Goal: Find specific page/section: Find specific page/section

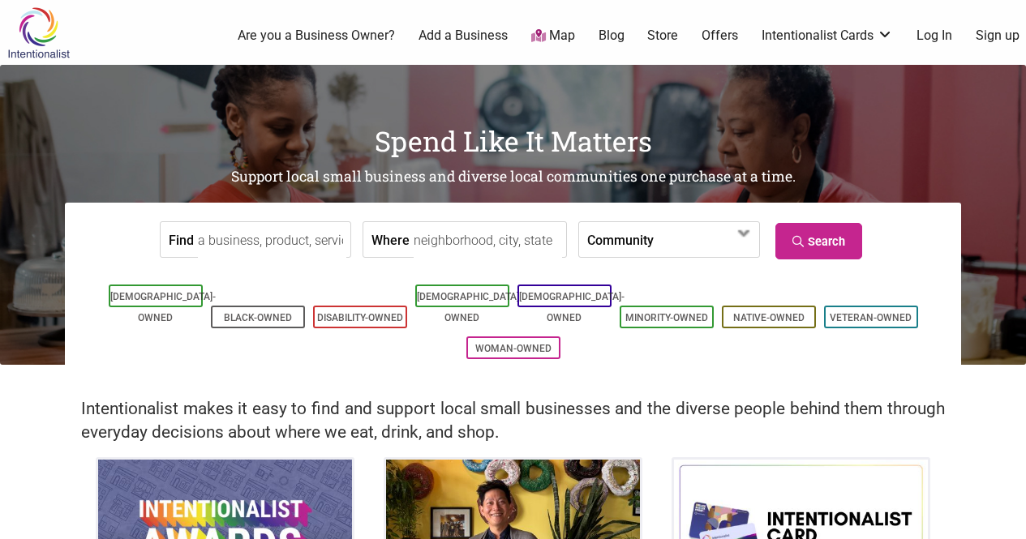
click at [458, 241] on input "Where" at bounding box center [488, 240] width 148 height 37
type input "[GEOGRAPHIC_DATA], [GEOGRAPHIC_DATA], [GEOGRAPHIC_DATA], [GEOGRAPHIC_DATA]"
click at [843, 228] on link "Search" at bounding box center [819, 241] width 87 height 37
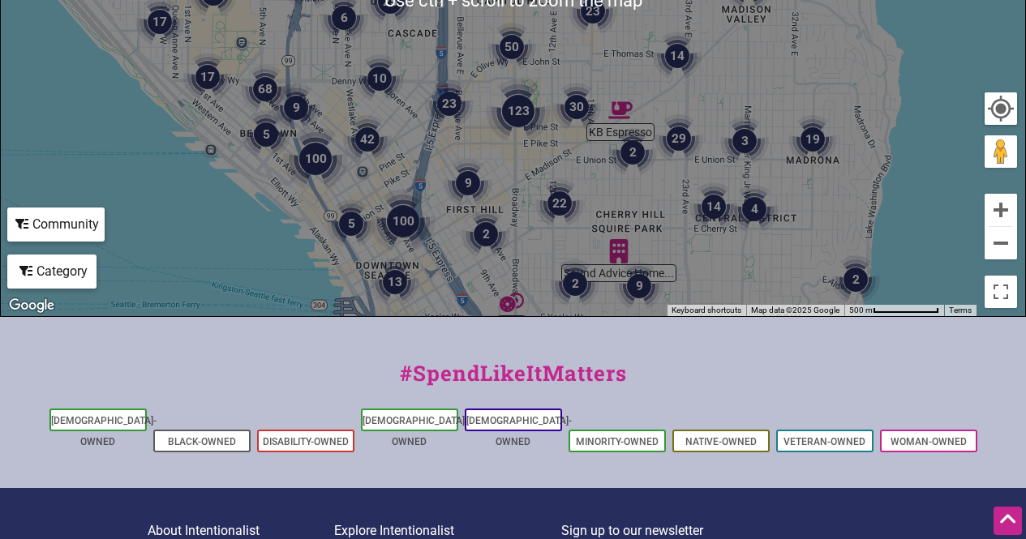
scroll to position [439, 0]
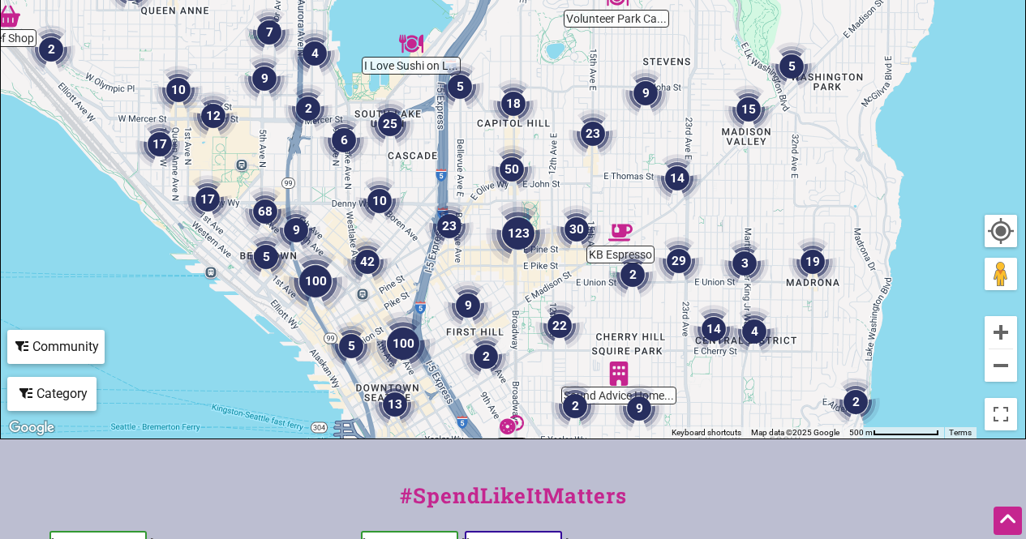
click at [466, 308] on img "9" at bounding box center [468, 306] width 62 height 62
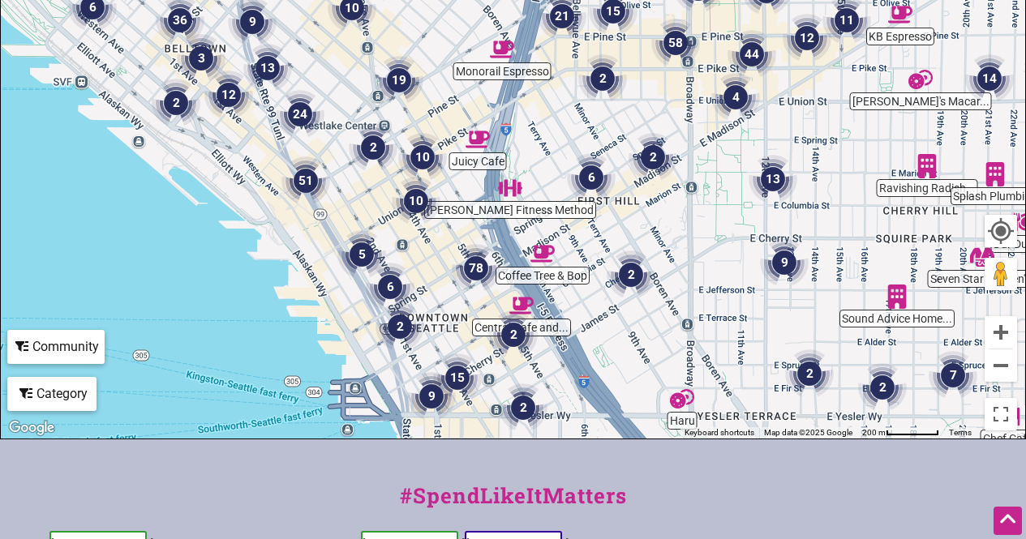
click at [591, 174] on img "6" at bounding box center [592, 178] width 62 height 62
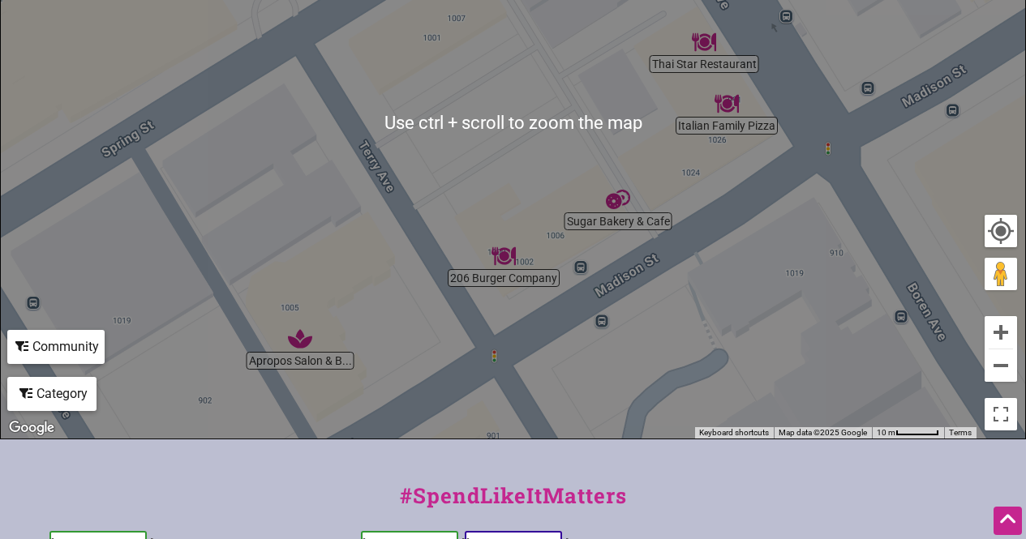
scroll to position [500, 0]
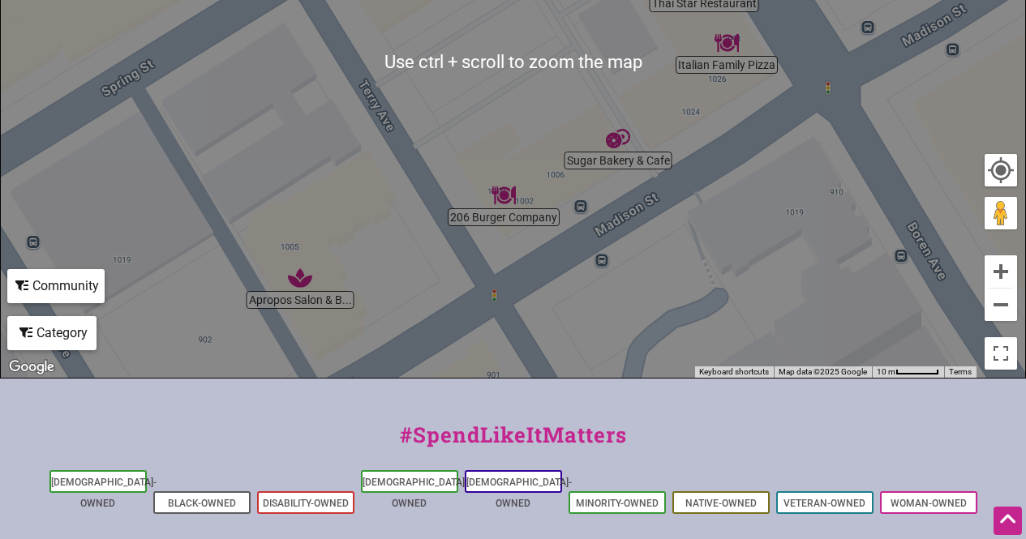
click at [641, 205] on div "To navigate, press the arrow keys." at bounding box center [513, 62] width 1025 height 631
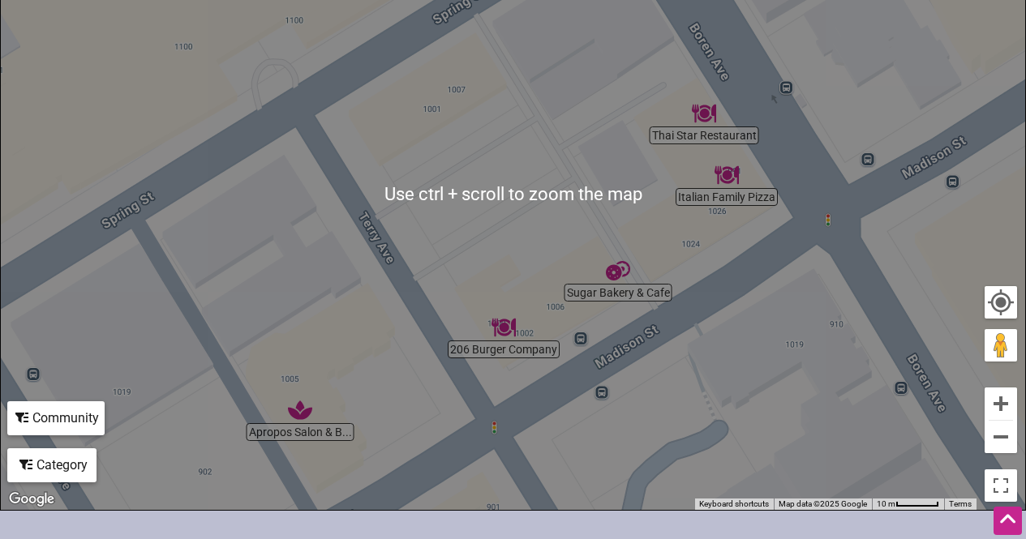
scroll to position [350, 0]
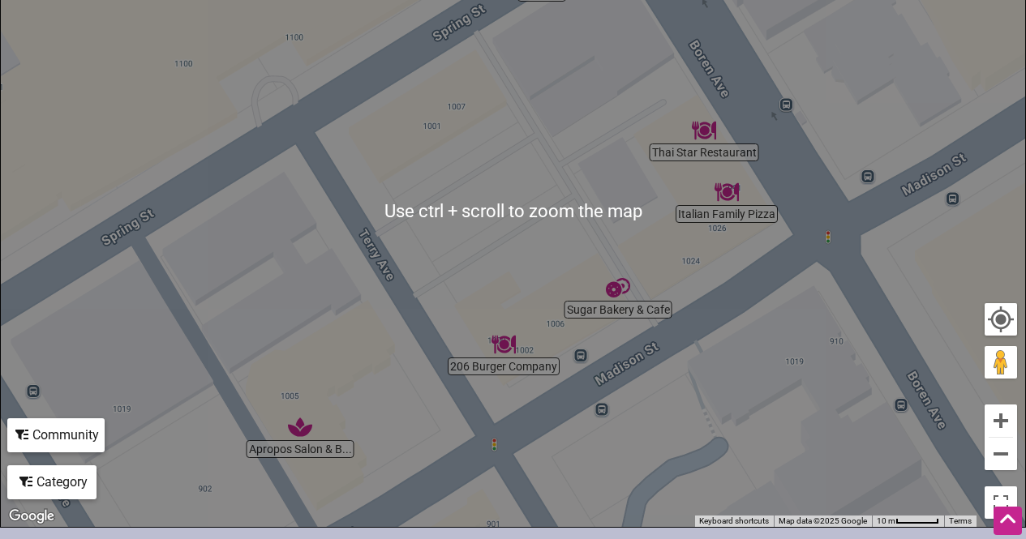
click at [612, 167] on div "To navigate, press the arrow keys." at bounding box center [513, 211] width 1025 height 631
